Goal: Navigation & Orientation: Find specific page/section

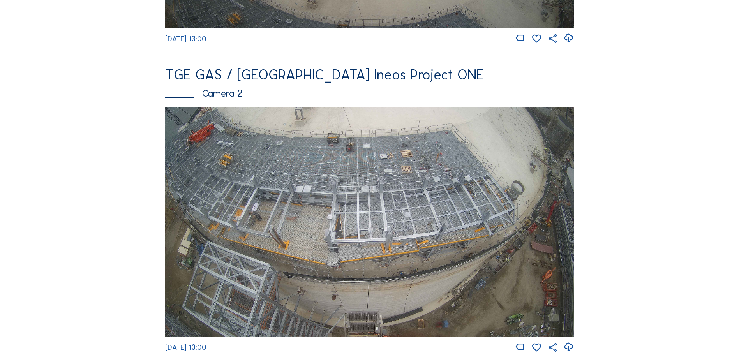
scroll to position [315, 0]
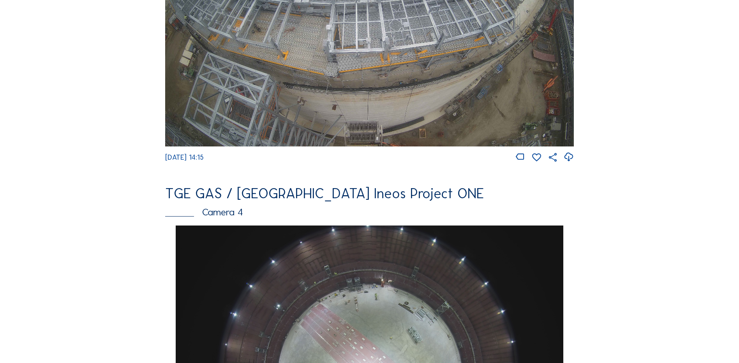
scroll to position [506, 0]
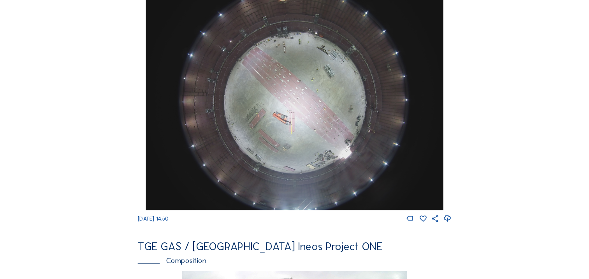
scroll to position [740, 0]
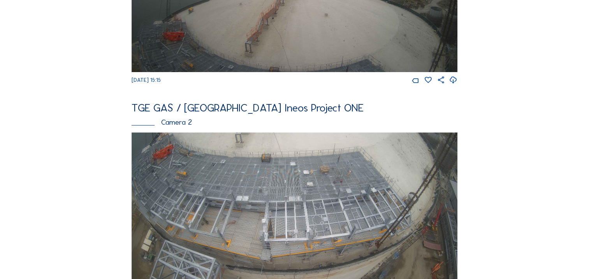
scroll to position [203, 0]
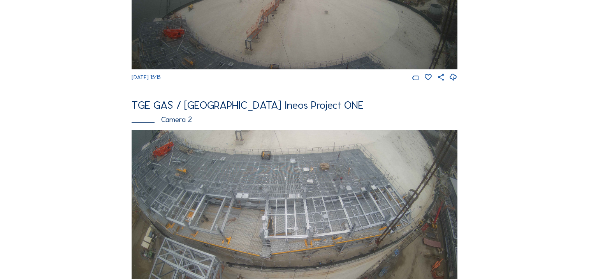
click at [143, 164] on img at bounding box center [295, 221] width 326 height 183
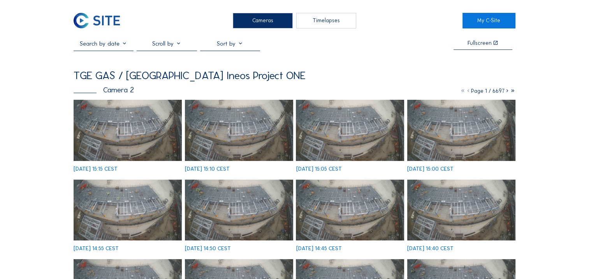
click at [112, 138] on img at bounding box center [128, 130] width 108 height 61
